Goal: Check status: Check status

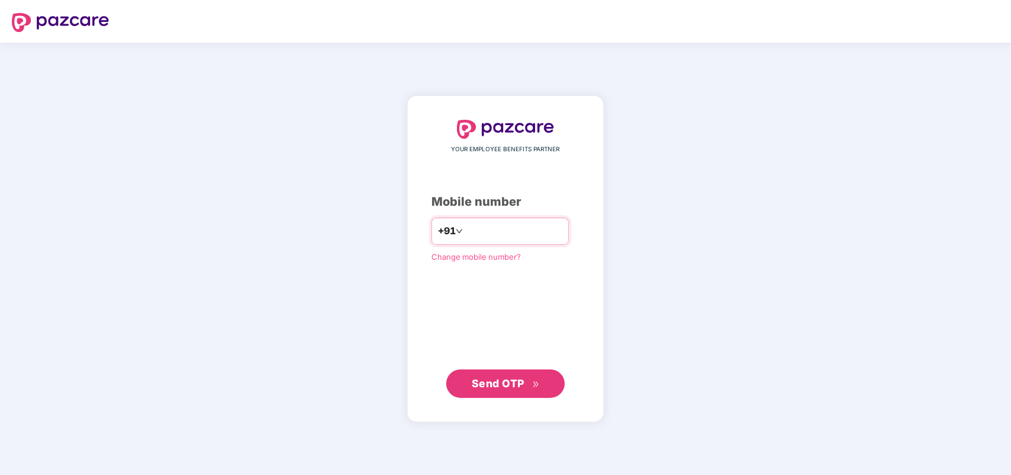
click at [472, 228] on input "number" at bounding box center [513, 231] width 97 height 19
type input "**********"
click at [496, 372] on button "Send OTP" at bounding box center [505, 383] width 119 height 28
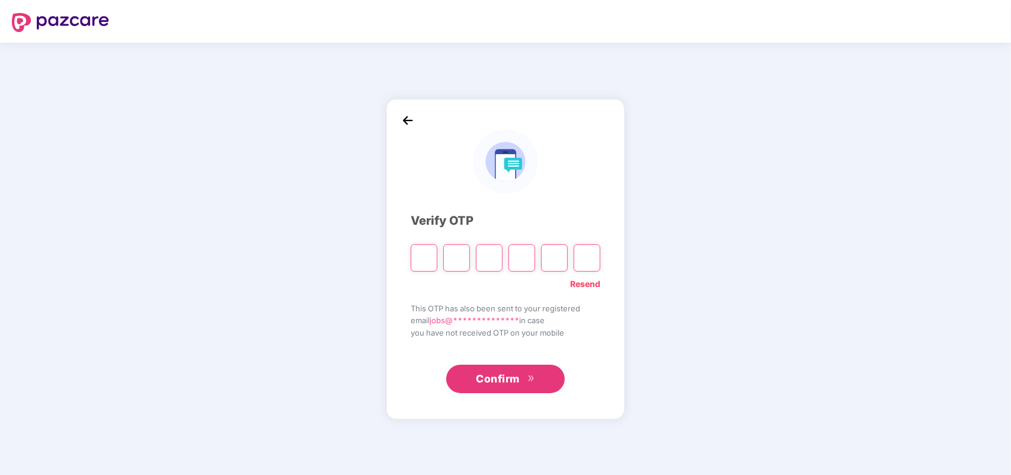
type input "*"
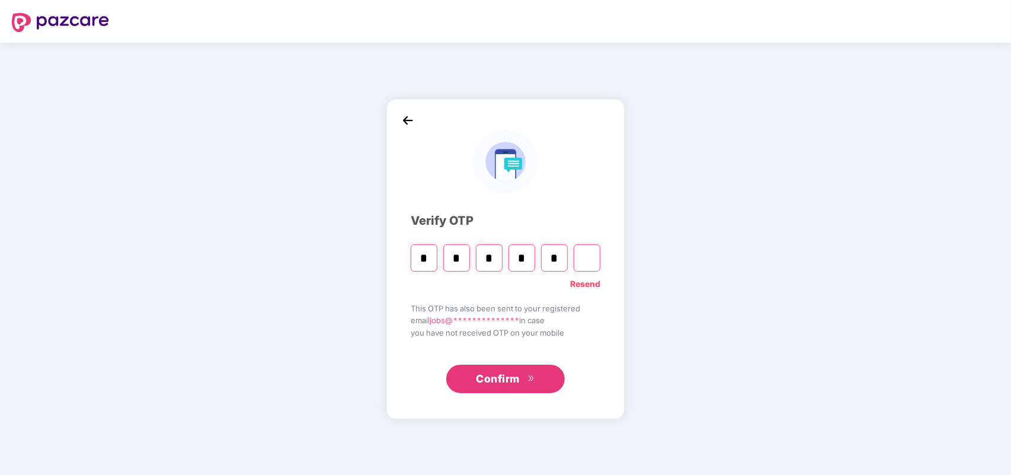
type input "*"
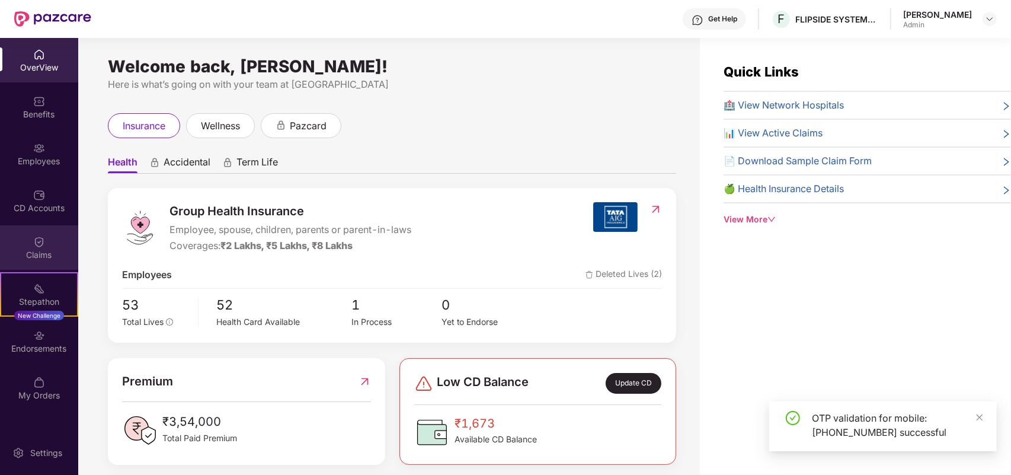
click at [43, 247] on div "Claims" at bounding box center [39, 247] width 78 height 44
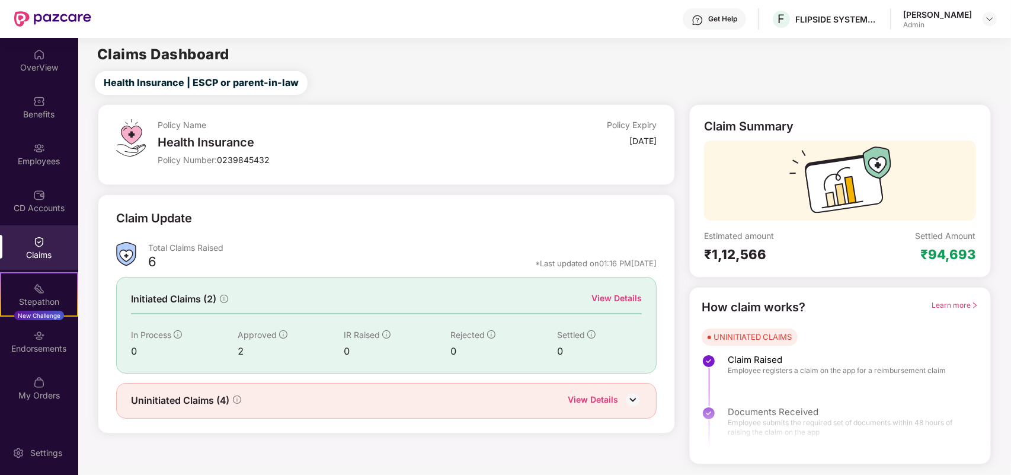
click at [615, 298] on div "View Details" at bounding box center [616, 298] width 50 height 13
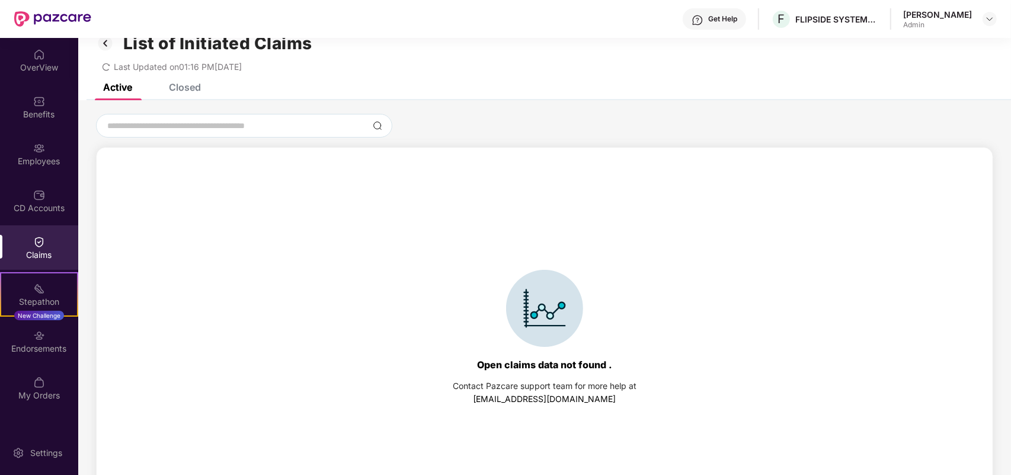
scroll to position [51, 0]
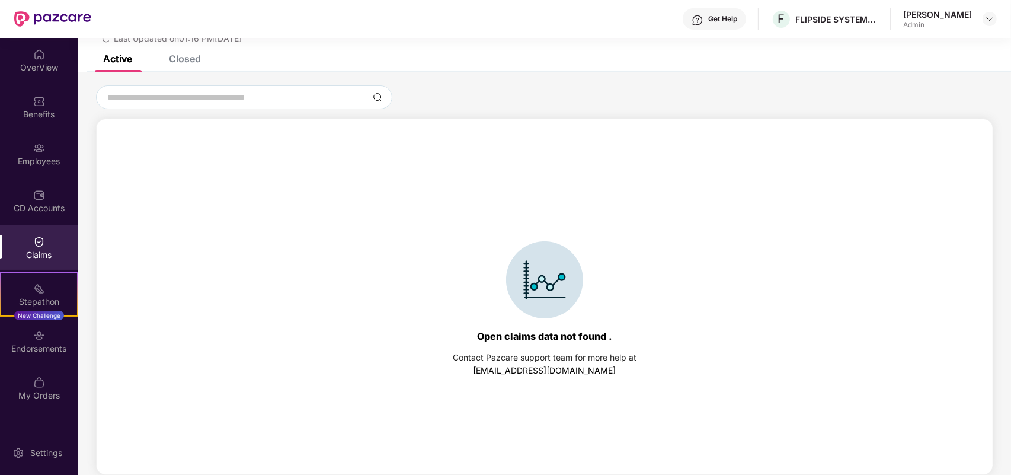
click at [179, 63] on div "Closed" at bounding box center [185, 59] width 32 height 12
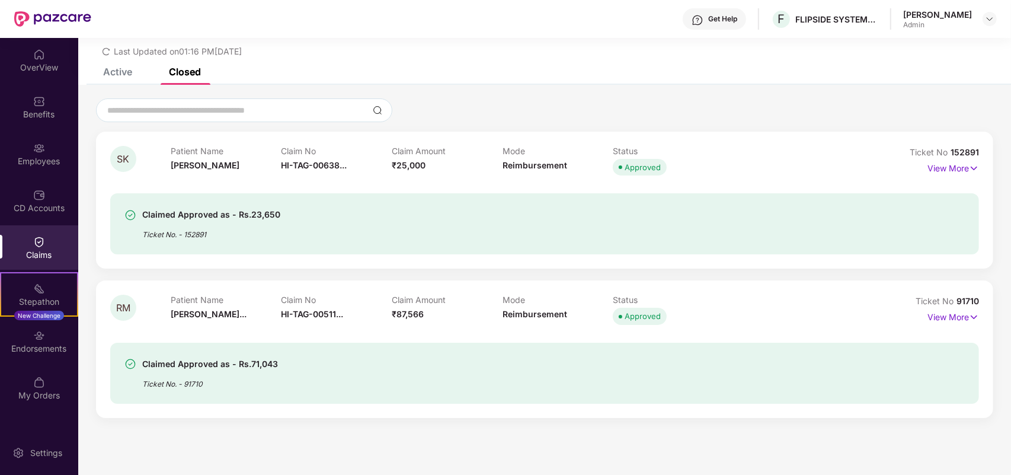
scroll to position [37, 0]
click at [132, 75] on div "Active" at bounding box center [117, 72] width 29 height 12
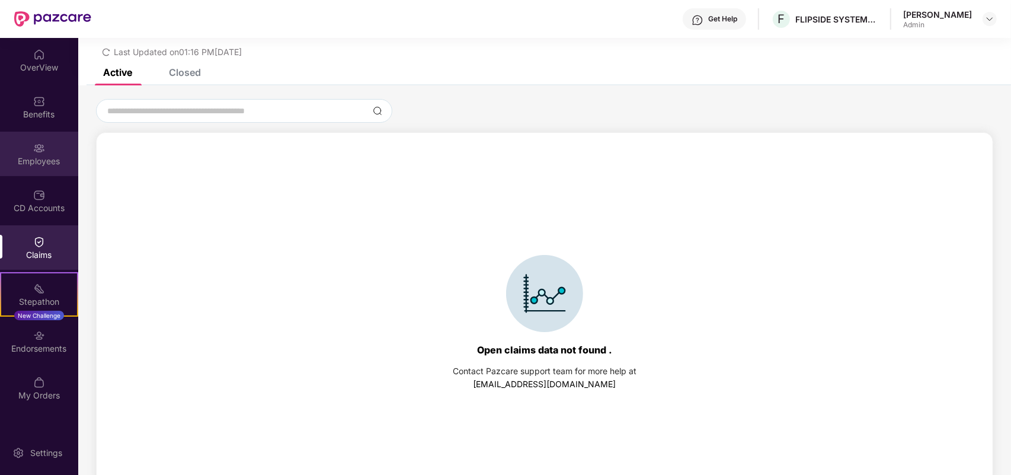
click at [31, 163] on div "Employees" at bounding box center [39, 161] width 78 height 12
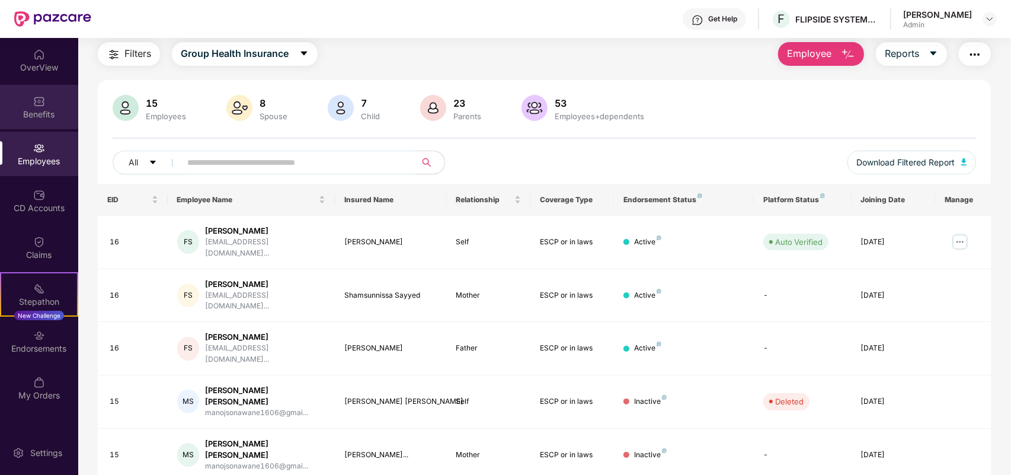
click at [43, 114] on div "Benefits" at bounding box center [39, 114] width 78 height 12
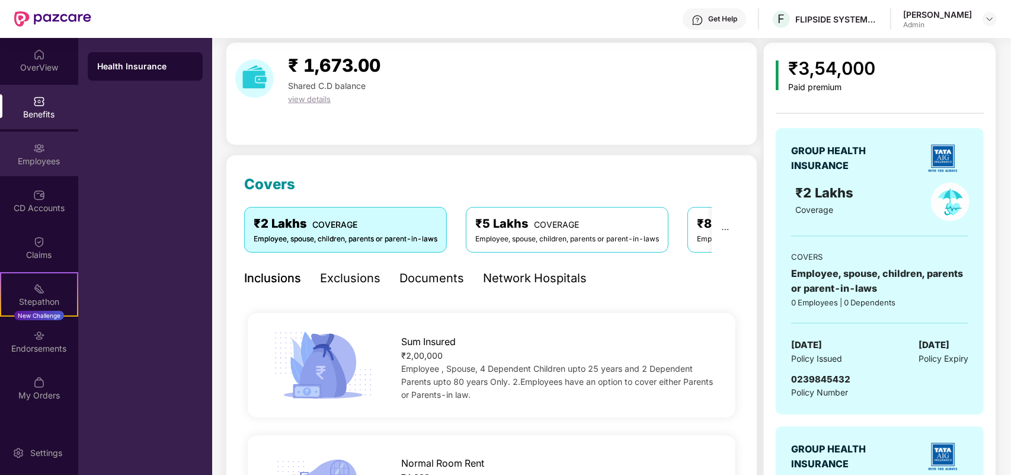
click at [36, 163] on div "Employees" at bounding box center [39, 161] width 78 height 12
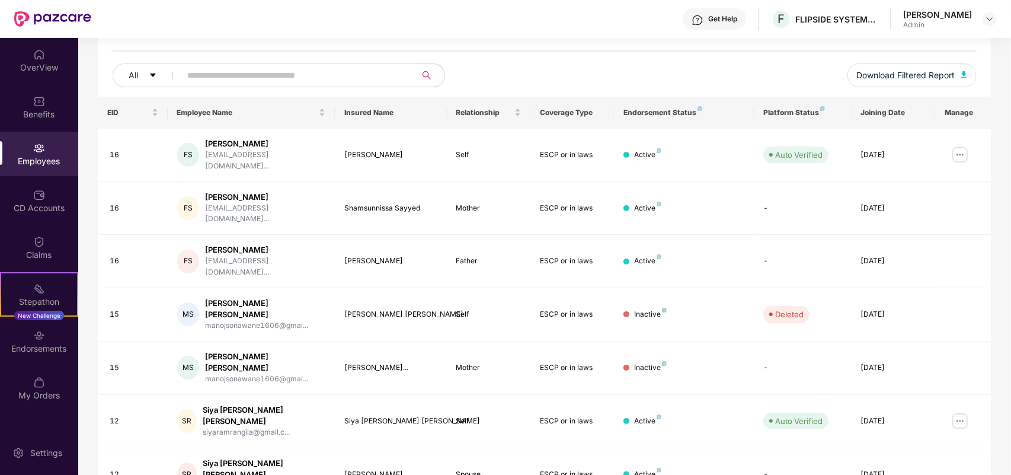
scroll to position [0, 0]
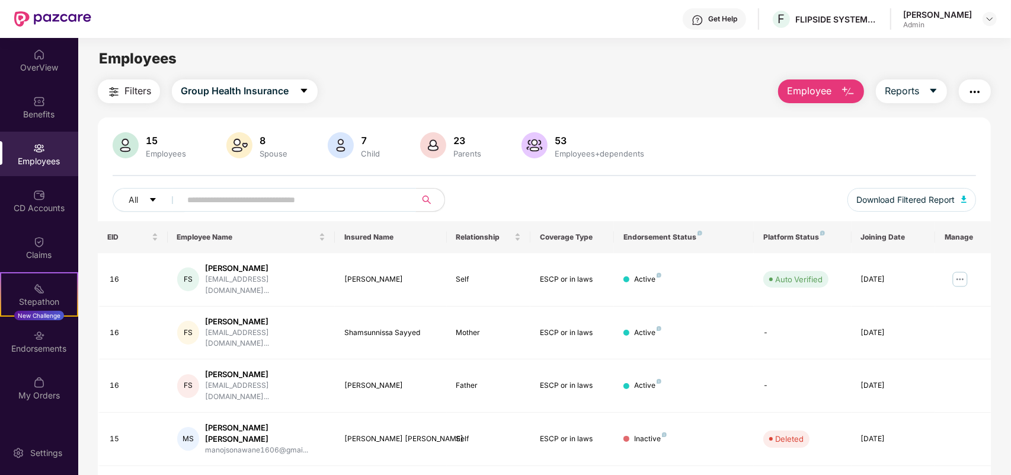
click at [200, 191] on input "text" at bounding box center [293, 200] width 213 height 18
click at [137, 84] on span "Filters" at bounding box center [137, 91] width 27 height 15
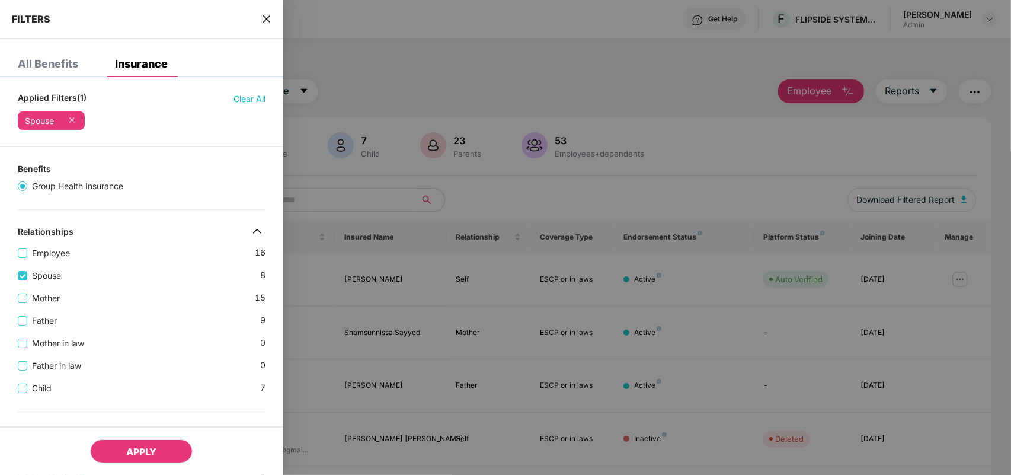
click at [138, 452] on span "APPLY" at bounding box center [141, 452] width 30 height 12
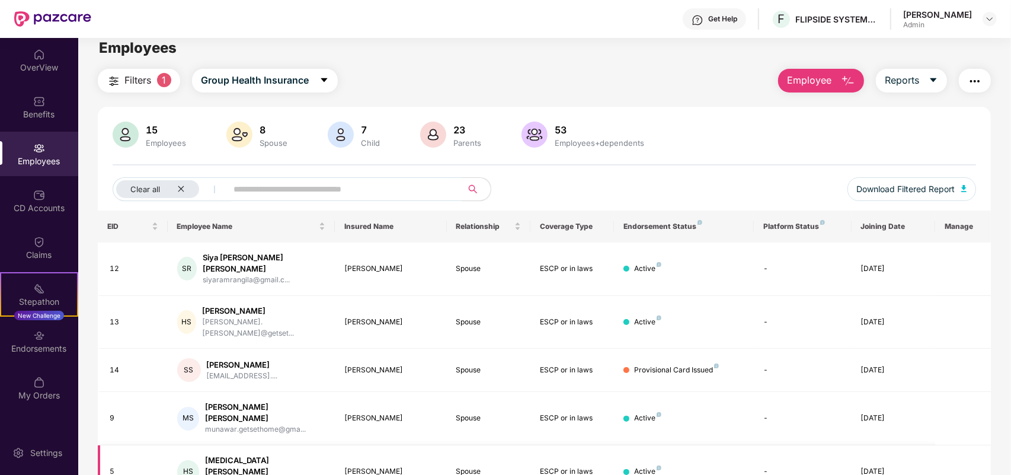
scroll to position [12, 0]
click at [626, 366] on div at bounding box center [626, 369] width 6 height 6
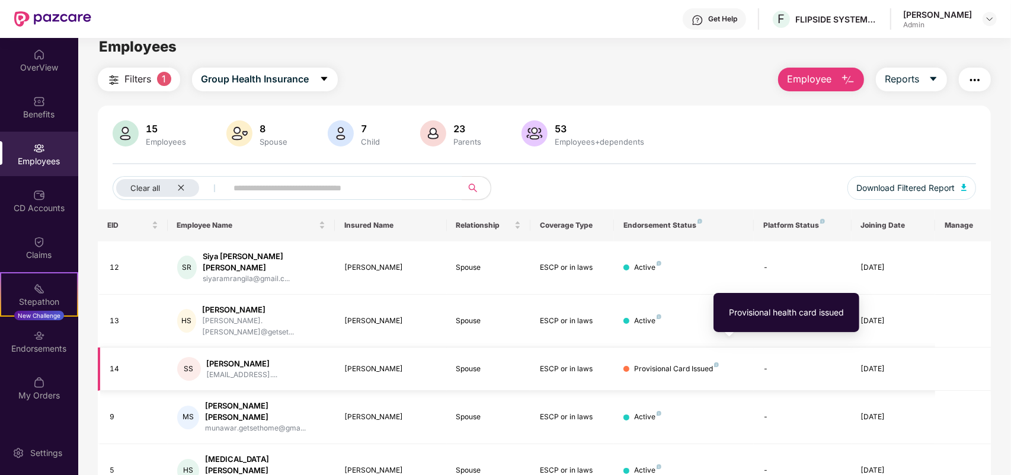
click at [715, 362] on img at bounding box center [716, 364] width 5 height 5
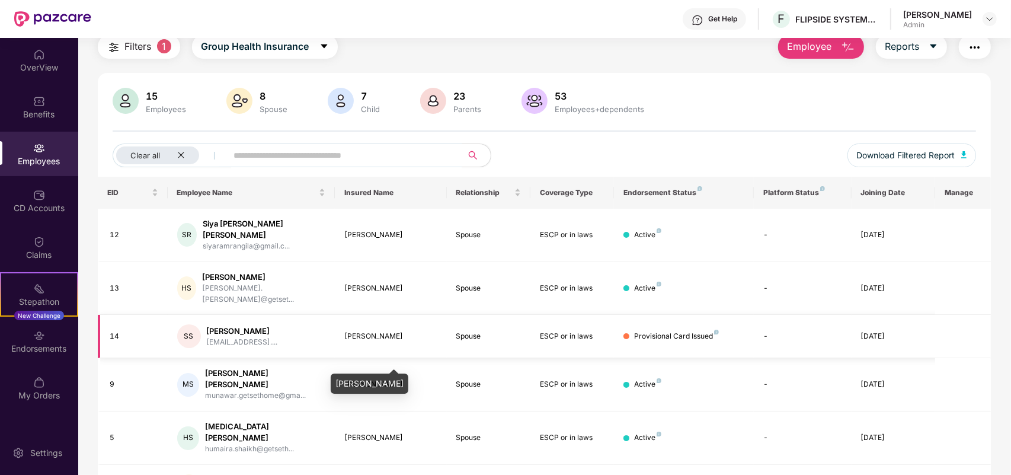
scroll to position [12, 0]
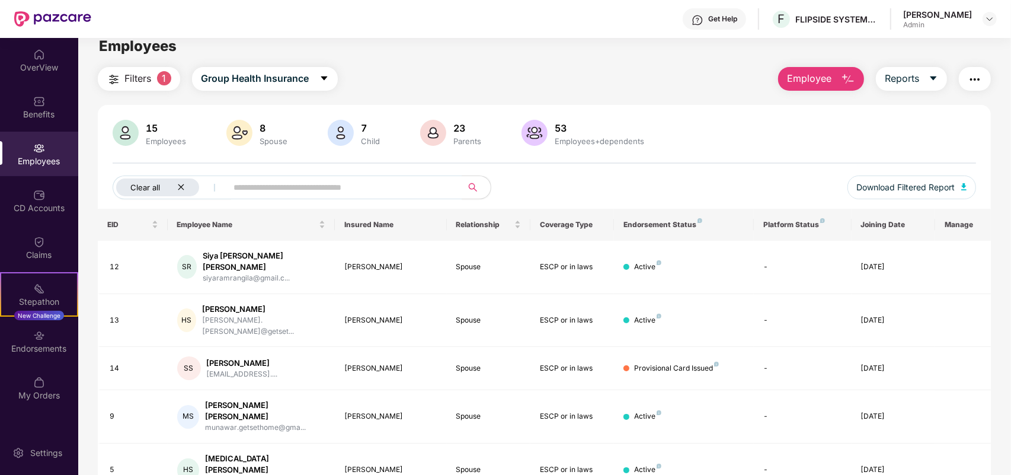
click at [181, 188] on icon "close" at bounding box center [181, 187] width 8 height 8
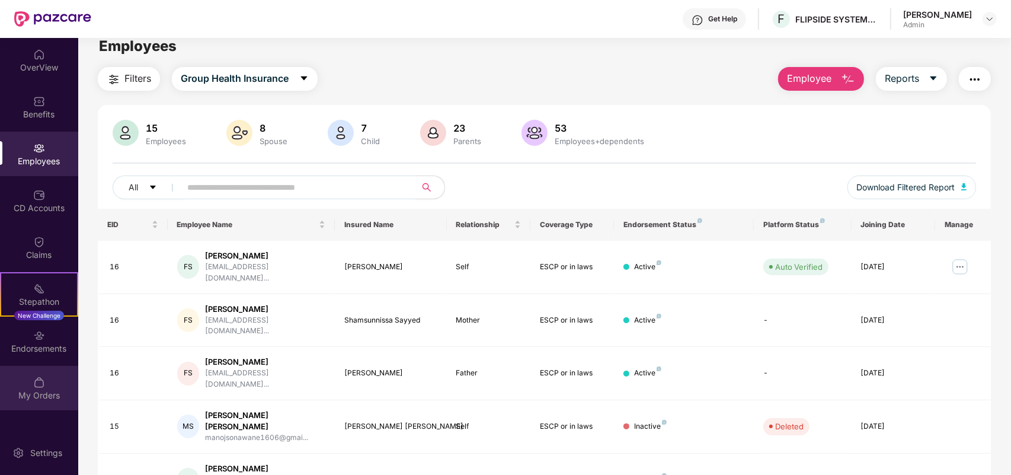
click at [46, 398] on div "My Orders" at bounding box center [39, 395] width 78 height 12
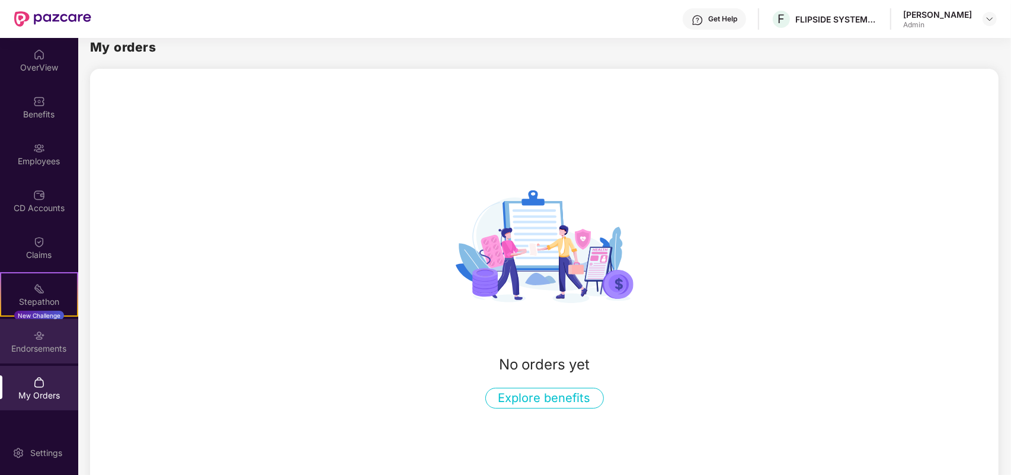
click at [28, 335] on div "Endorsements" at bounding box center [39, 341] width 78 height 44
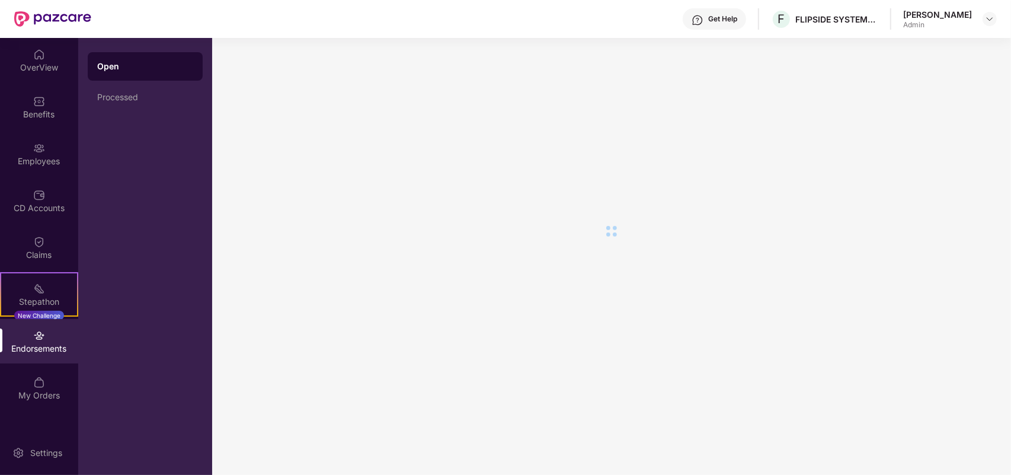
scroll to position [0, 0]
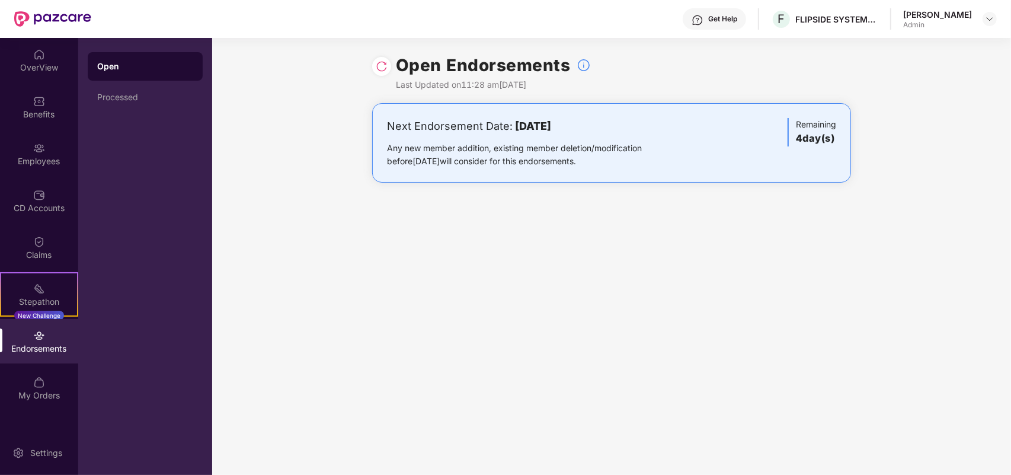
click at [820, 137] on h3 "4 day(s)" at bounding box center [816, 138] width 40 height 15
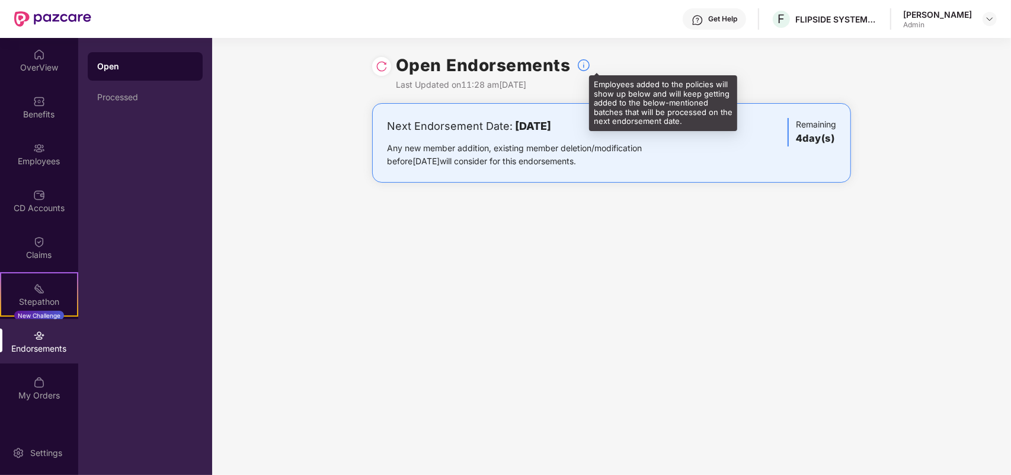
click at [584, 58] on img at bounding box center [584, 65] width 14 height 14
